Goal: Find contact information: Find contact information

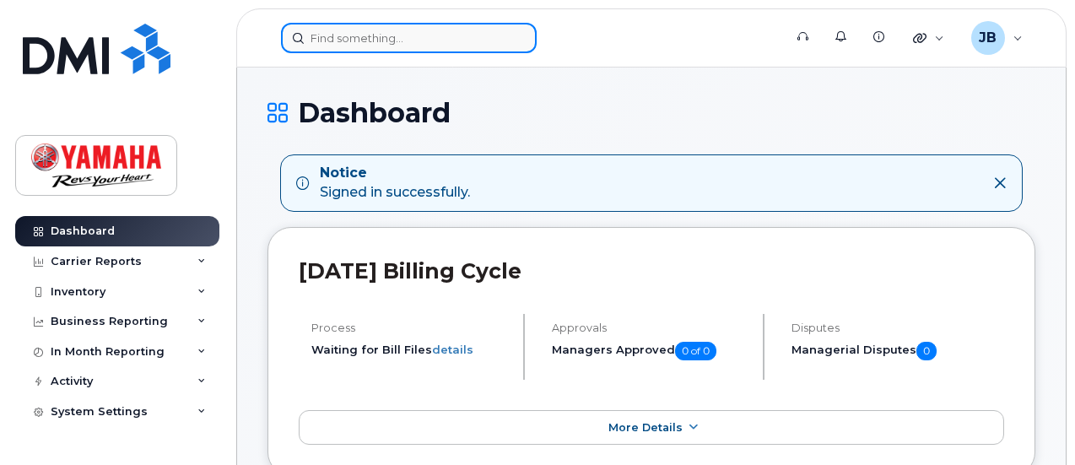
click at [380, 39] on input at bounding box center [409, 38] width 256 height 30
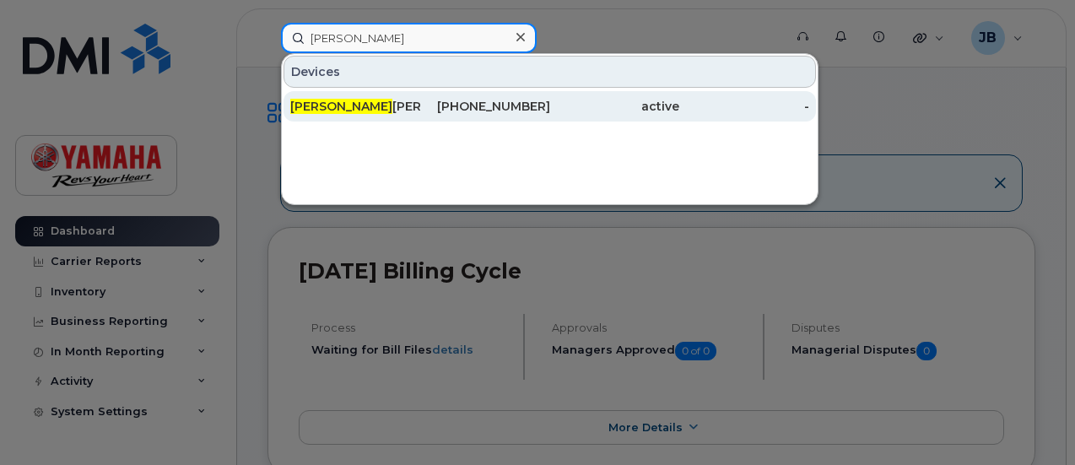
type input "john"
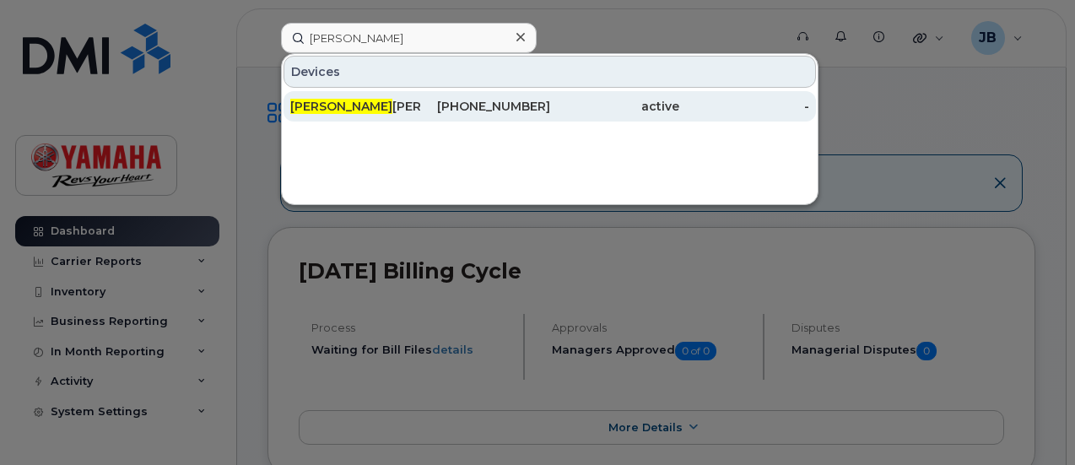
click at [366, 107] on div "John Delanty" at bounding box center [355, 106] width 130 height 17
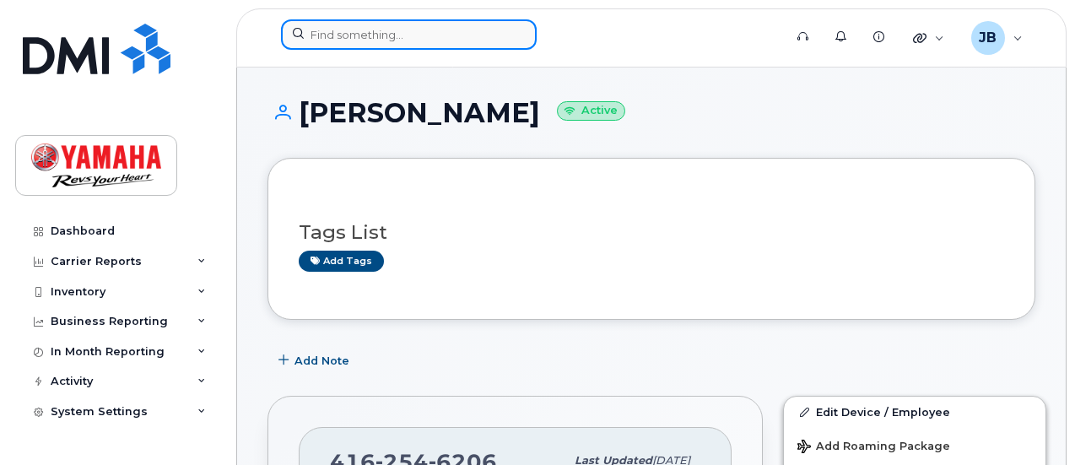
click at [396, 46] on input at bounding box center [409, 34] width 256 height 30
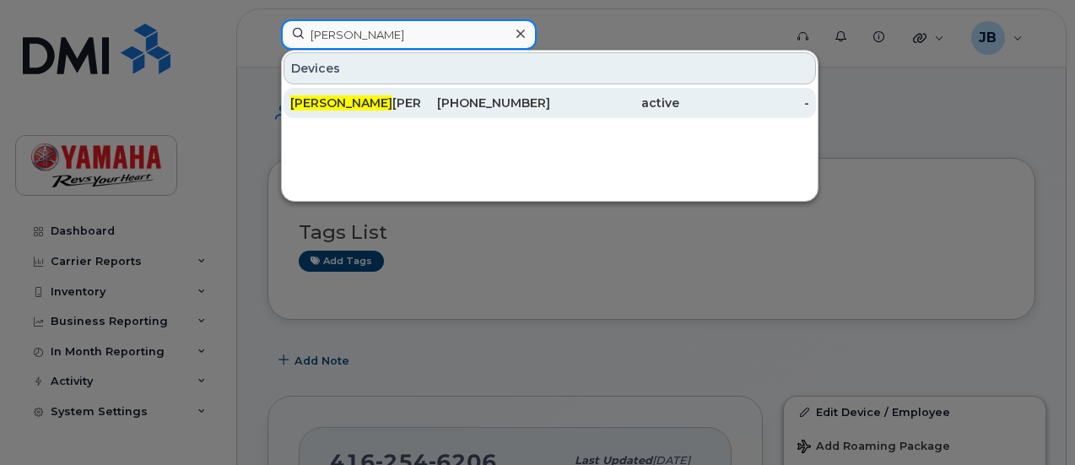
type input "[PERSON_NAME]"
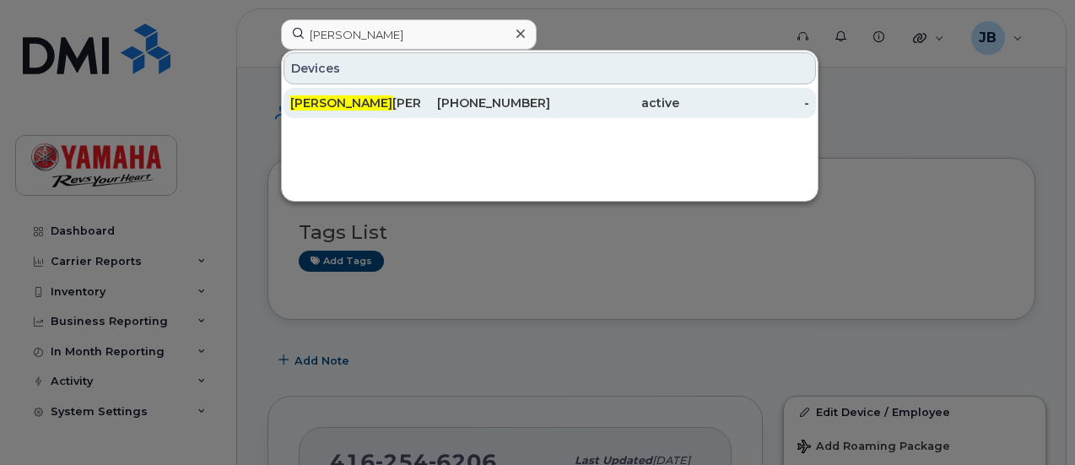
click at [348, 94] on div "Ken Van Noort" at bounding box center [355, 102] width 130 height 17
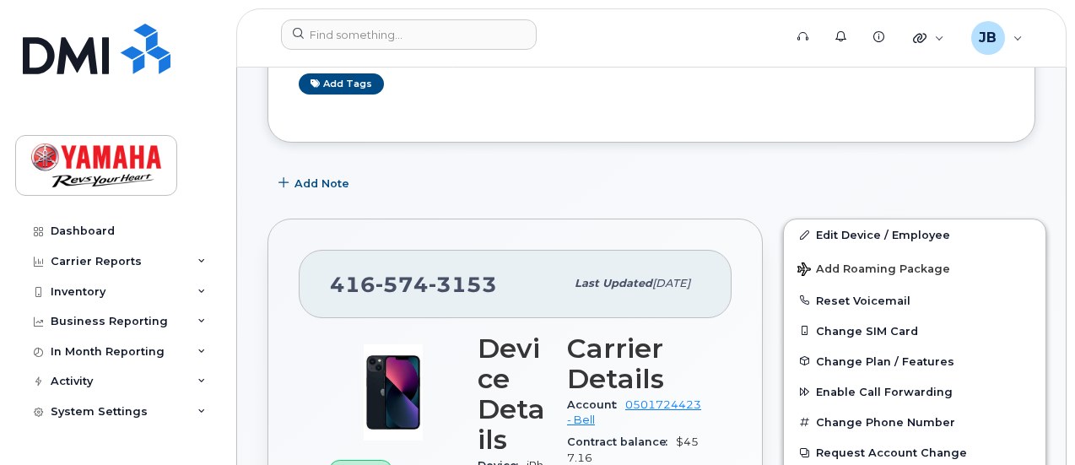
scroll to position [178, 0]
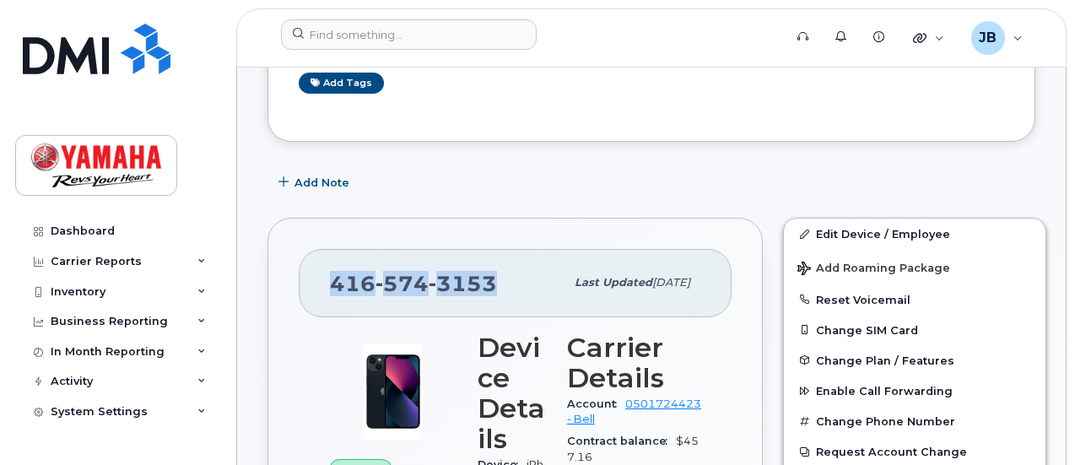
drag, startPoint x: 494, startPoint y: 283, endPoint x: 323, endPoint y: 282, distance: 171.2
click at [323, 282] on div "[PHONE_NUMBER] Last updated [DATE]" at bounding box center [515, 282] width 433 height 67
copy span "[PHONE_NUMBER]"
